Goal: Task Accomplishment & Management: Use online tool/utility

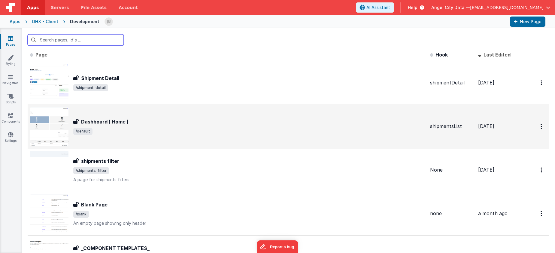
scroll to position [4, 0]
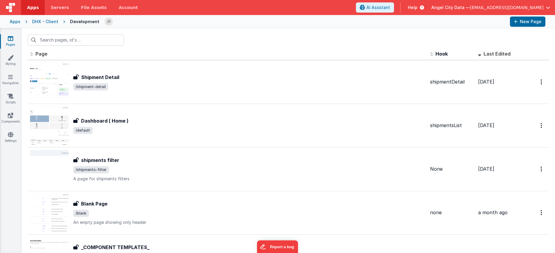
click at [17, 21] on div "Apps" at bounding box center [15, 22] width 11 height 6
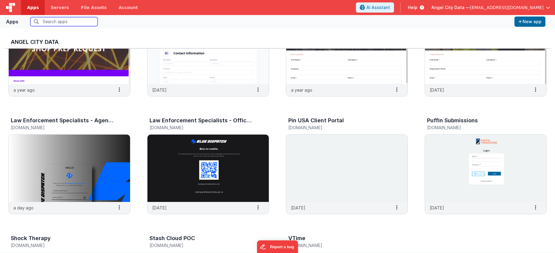
scroll to position [552, 0]
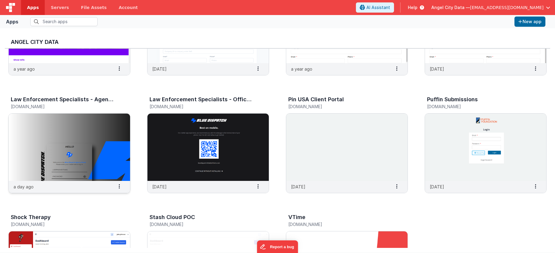
click at [56, 116] on img at bounding box center [69, 147] width 121 height 67
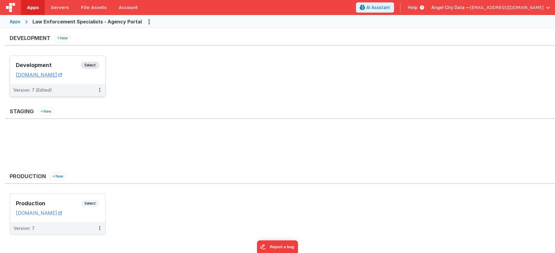
click at [57, 62] on h3 "Development" at bounding box center [48, 65] width 65 height 6
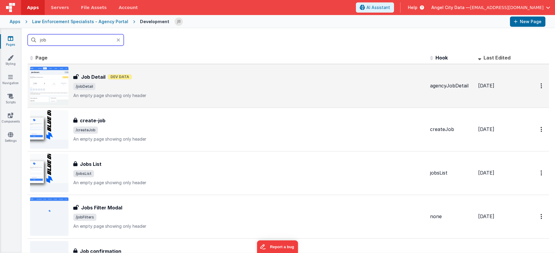
type input "job"
click at [87, 77] on h3 "Job Detail" at bounding box center [93, 76] width 24 height 7
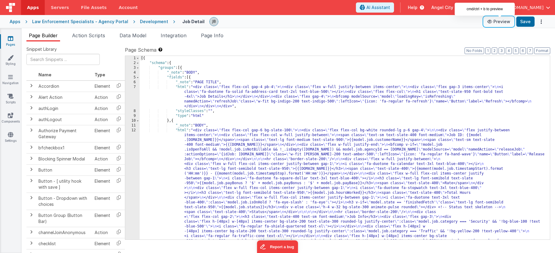
click at [498, 23] on button "Preview" at bounding box center [499, 22] width 30 height 10
click at [141, 26] on div "Apps Law Enforcement Specialists - Agency Portal Development Job Detail Preview…" at bounding box center [277, 21] width 555 height 13
click at [141, 20] on div "Development" at bounding box center [154, 22] width 28 height 6
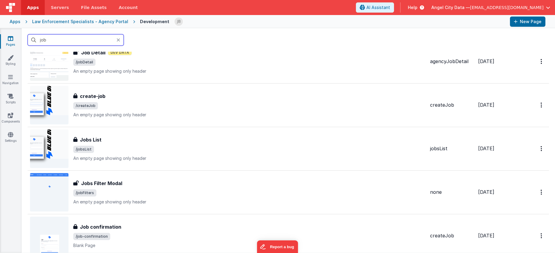
scroll to position [5, 0]
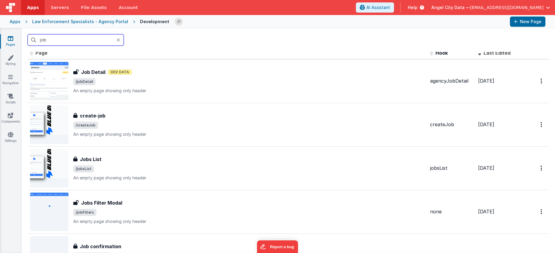
click at [48, 36] on input "job" at bounding box center [76, 39] width 96 height 11
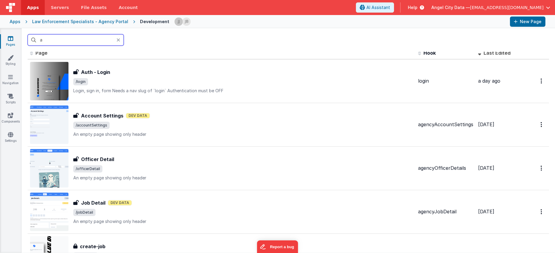
scroll to position [0, 0]
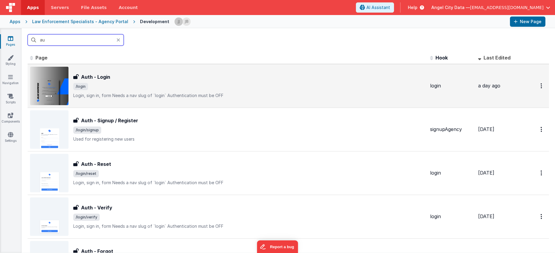
type input "au"
click at [96, 76] on h3 "Auth - Login" at bounding box center [95, 76] width 29 height 7
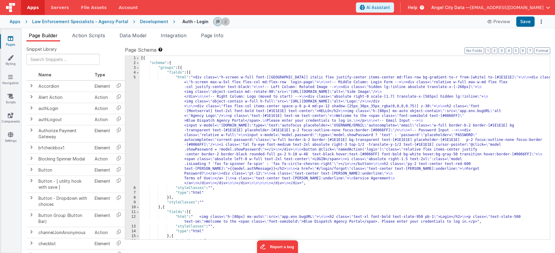
click at [133, 122] on div "5" at bounding box center [132, 130] width 14 height 111
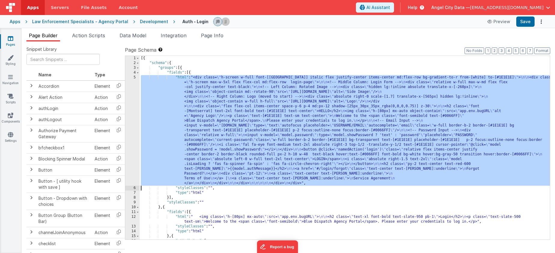
click at [131, 117] on div "5" at bounding box center [132, 130] width 14 height 111
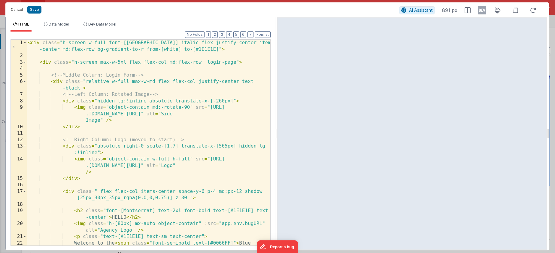
click at [14, 11] on button "Cancel" at bounding box center [17, 9] width 18 height 8
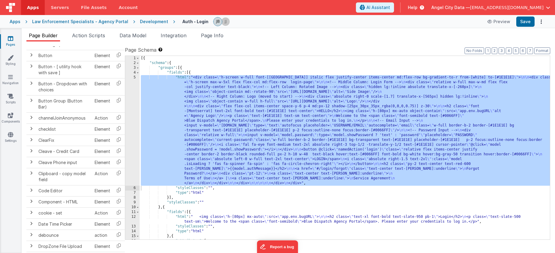
scroll to position [115, 0]
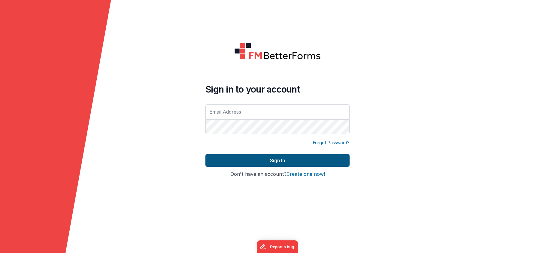
type input "[EMAIL_ADDRESS][DOMAIN_NAME]"
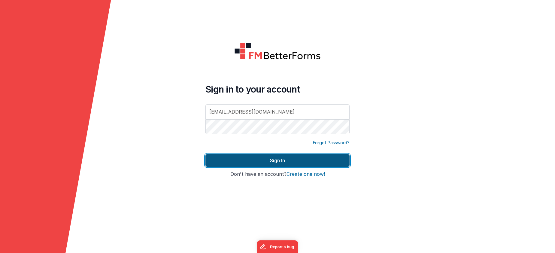
click at [259, 159] on button "Sign In" at bounding box center [277, 160] width 144 height 13
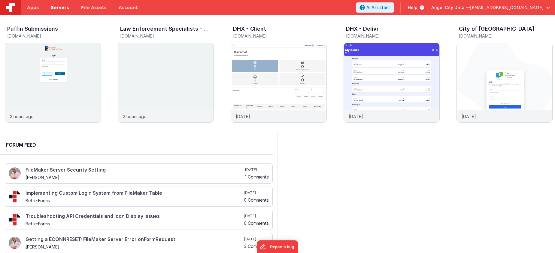
click at [59, 8] on span "Servers" at bounding box center [60, 8] width 18 height 6
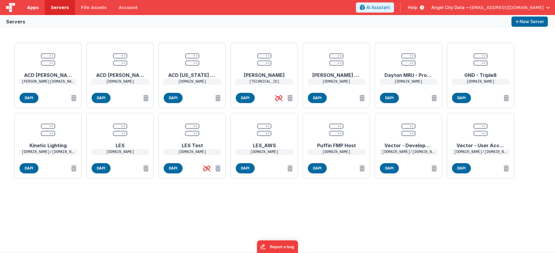
click at [31, 8] on span "Apps" at bounding box center [33, 8] width 12 height 6
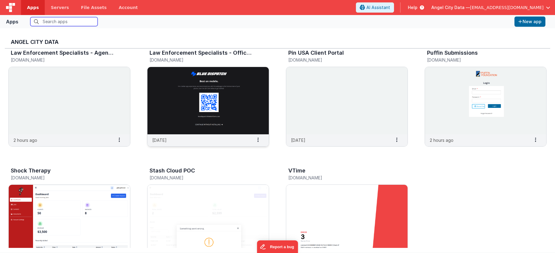
scroll to position [596, 0]
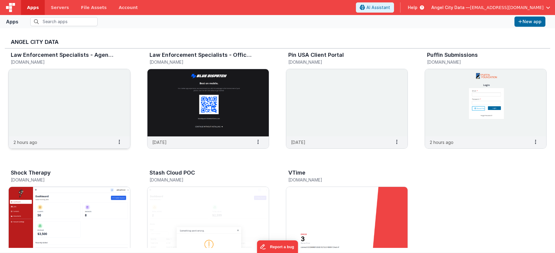
click at [81, 110] on img at bounding box center [69, 102] width 121 height 67
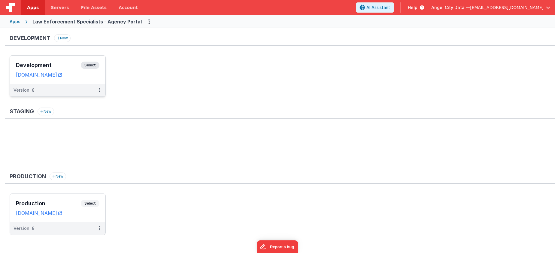
click at [59, 65] on h3 "Development" at bounding box center [48, 65] width 65 height 6
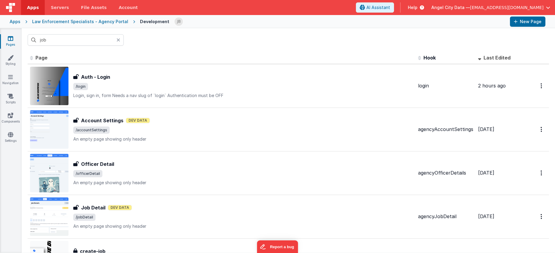
click at [117, 40] on icon at bounding box center [119, 40] width 4 height 5
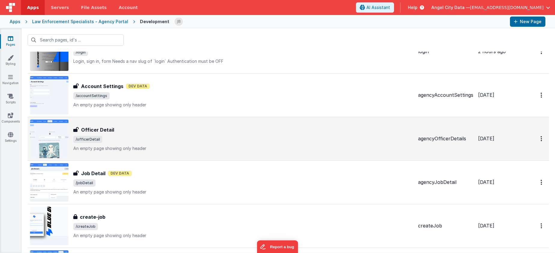
scroll to position [37, 0]
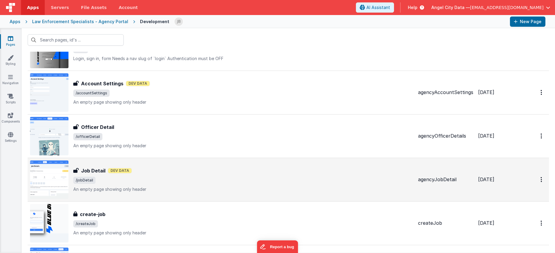
click at [100, 164] on div "Job Detail Job Detail Dev Data /jobDetail An empty page showing only header" at bounding box center [221, 179] width 383 height 38
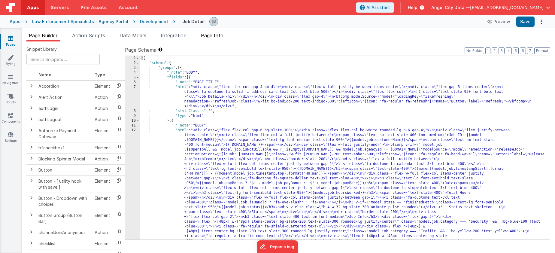
click at [209, 36] on span "Page Info" at bounding box center [212, 35] width 23 height 6
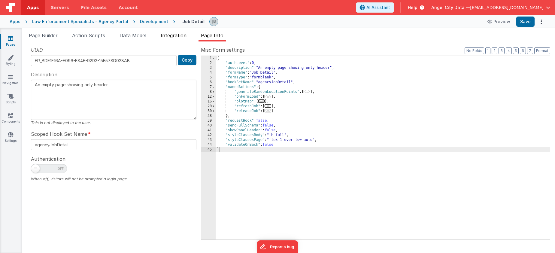
click at [170, 34] on span "Integration" at bounding box center [174, 35] width 26 height 6
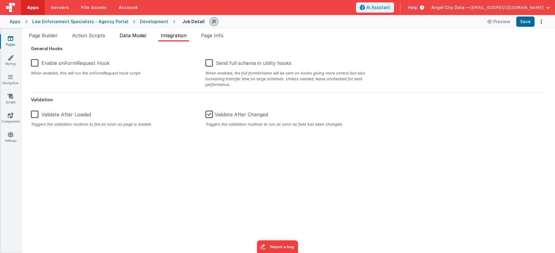
click at [133, 34] on span "Data Model" at bounding box center [133, 35] width 27 height 6
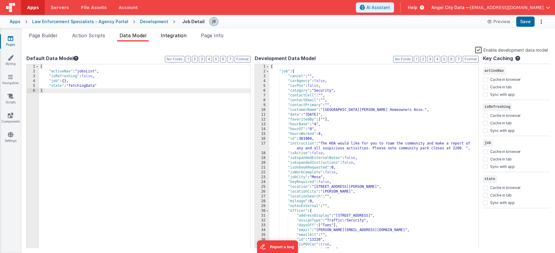
click at [172, 32] on span "Integration" at bounding box center [174, 35] width 26 height 6
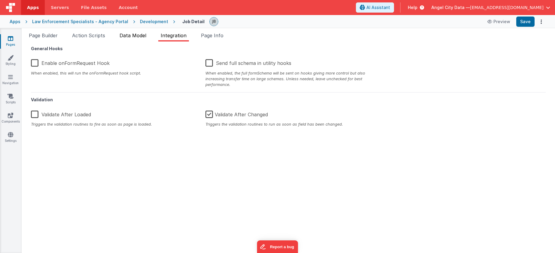
click at [127, 36] on span "Data Model" at bounding box center [133, 35] width 27 height 6
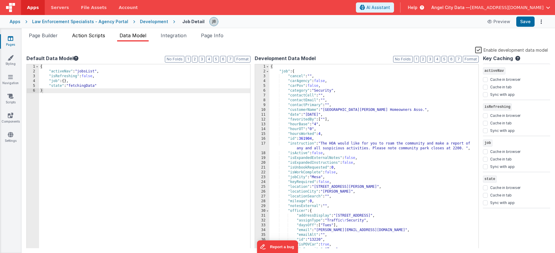
click at [92, 36] on span "Action Scripts" at bounding box center [88, 35] width 33 height 6
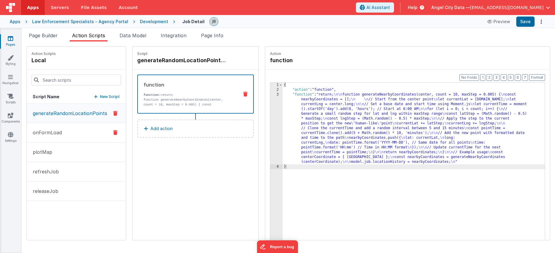
click at [71, 129] on button "onFormLoad" at bounding box center [76, 133] width 99 height 20
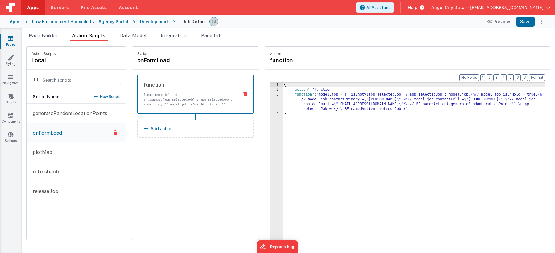
click at [273, 105] on div "3" at bounding box center [276, 101] width 12 height 19
click at [273, 103] on div "3" at bounding box center [276, 101] width 12 height 19
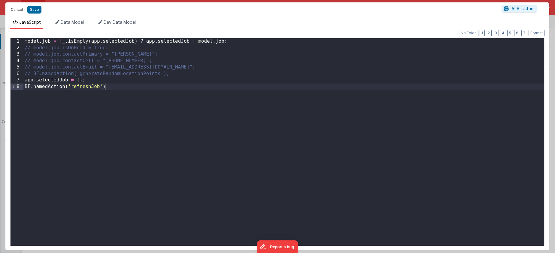
click at [19, 11] on button "Cancel" at bounding box center [17, 9] width 18 height 8
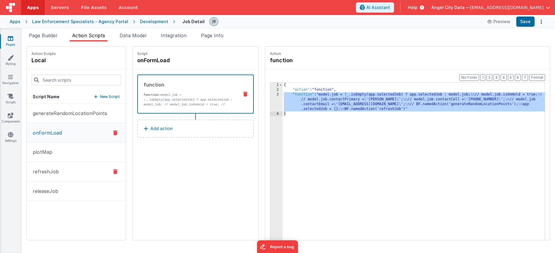
click at [69, 166] on button "refreshJob" at bounding box center [76, 172] width 99 height 20
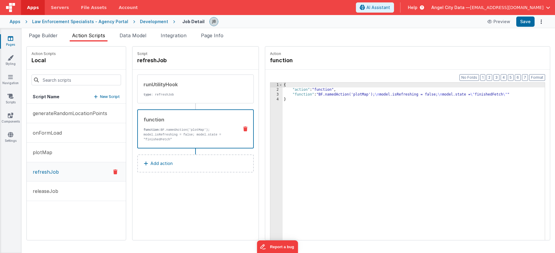
click at [196, 124] on div "function function: BF.namedAction('plotMap'); model.isRefreshing = false; model…" at bounding box center [186, 129] width 96 height 26
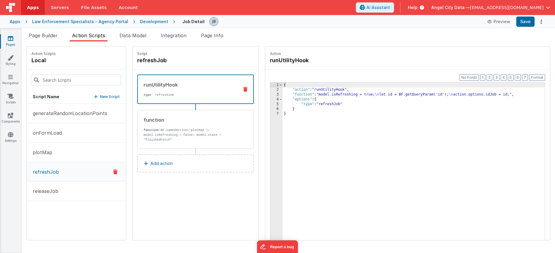
click at [161, 87] on div "runUtilityHook" at bounding box center [189, 84] width 90 height 7
click at [504, 22] on button "Preview" at bounding box center [499, 22] width 30 height 10
